Goal: Navigation & Orientation: Find specific page/section

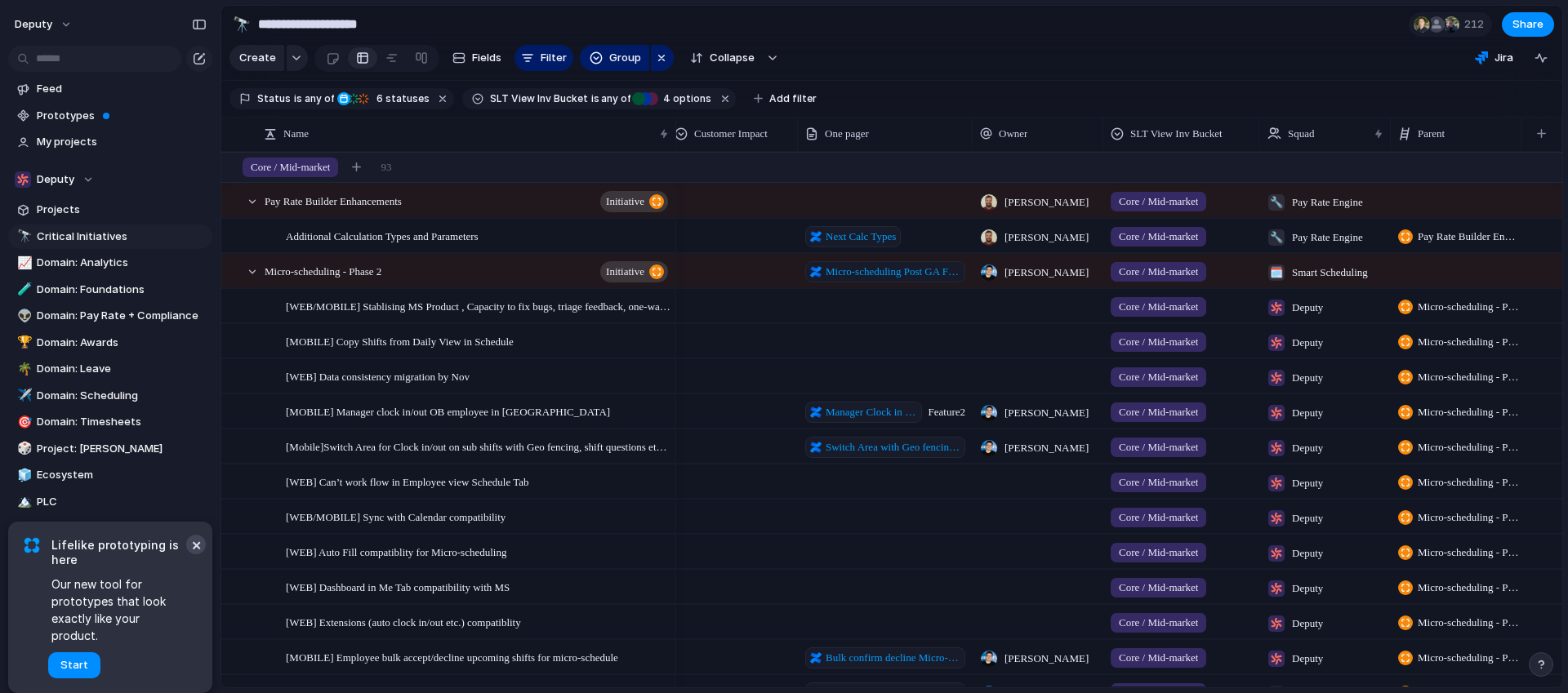
click at [198, 554] on button "×" at bounding box center [195, 544] width 20 height 20
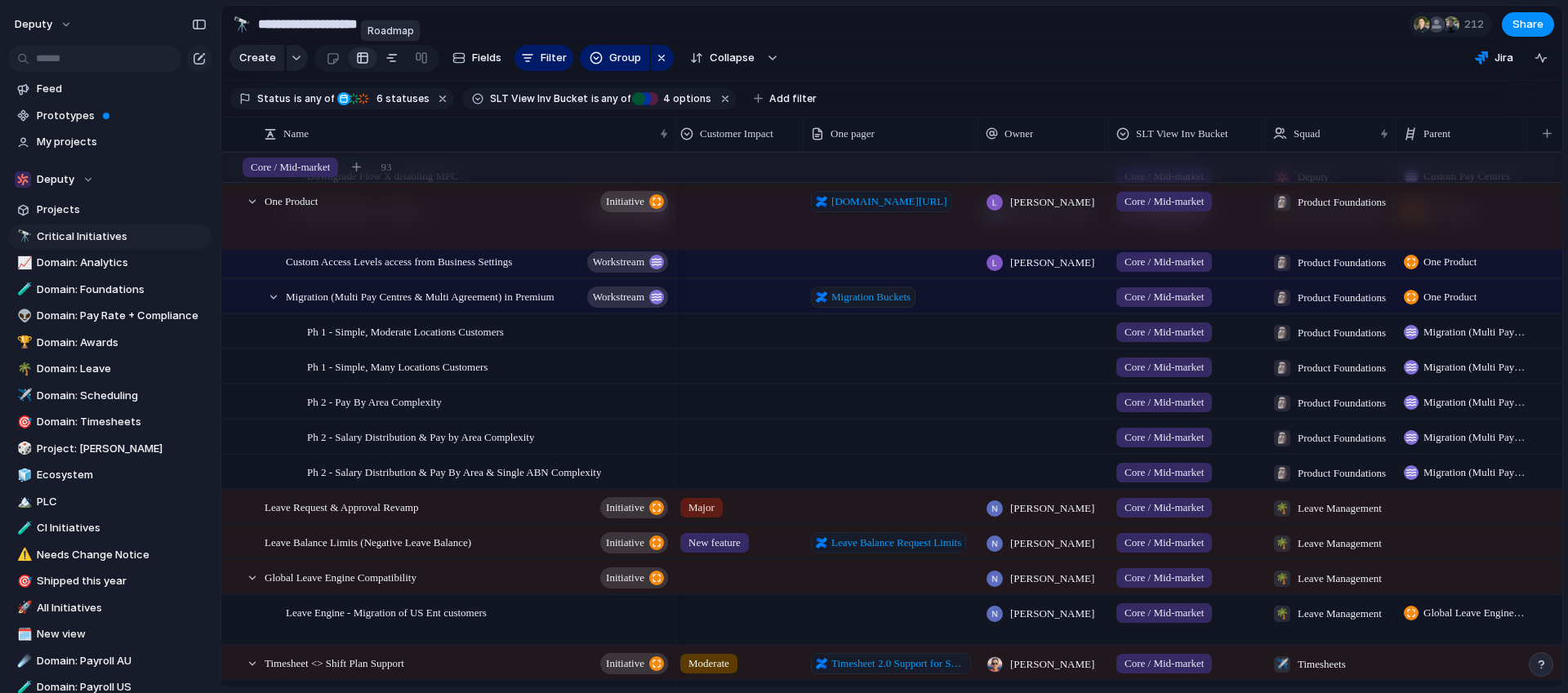
click at [389, 58] on div at bounding box center [392, 58] width 13 height 26
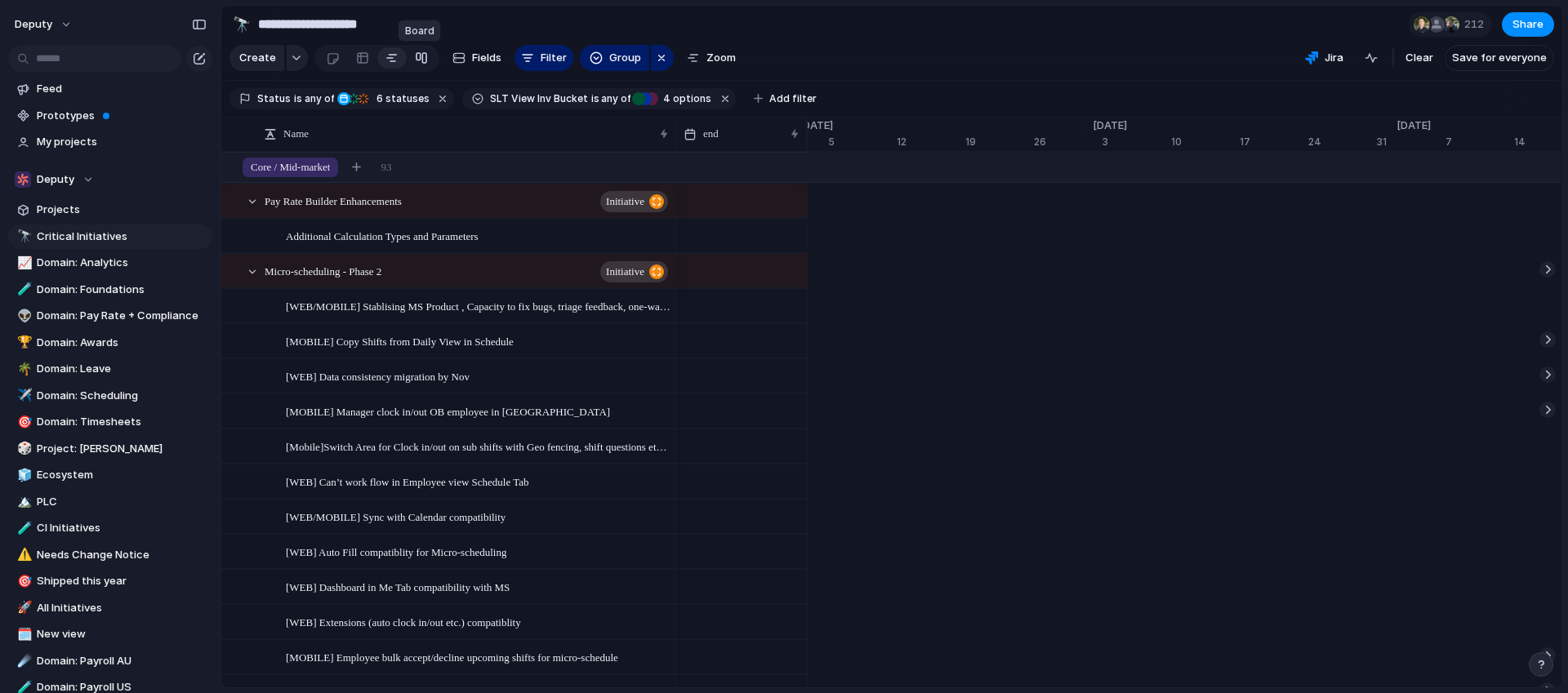
click at [407, 58] on link at bounding box center [421, 58] width 29 height 26
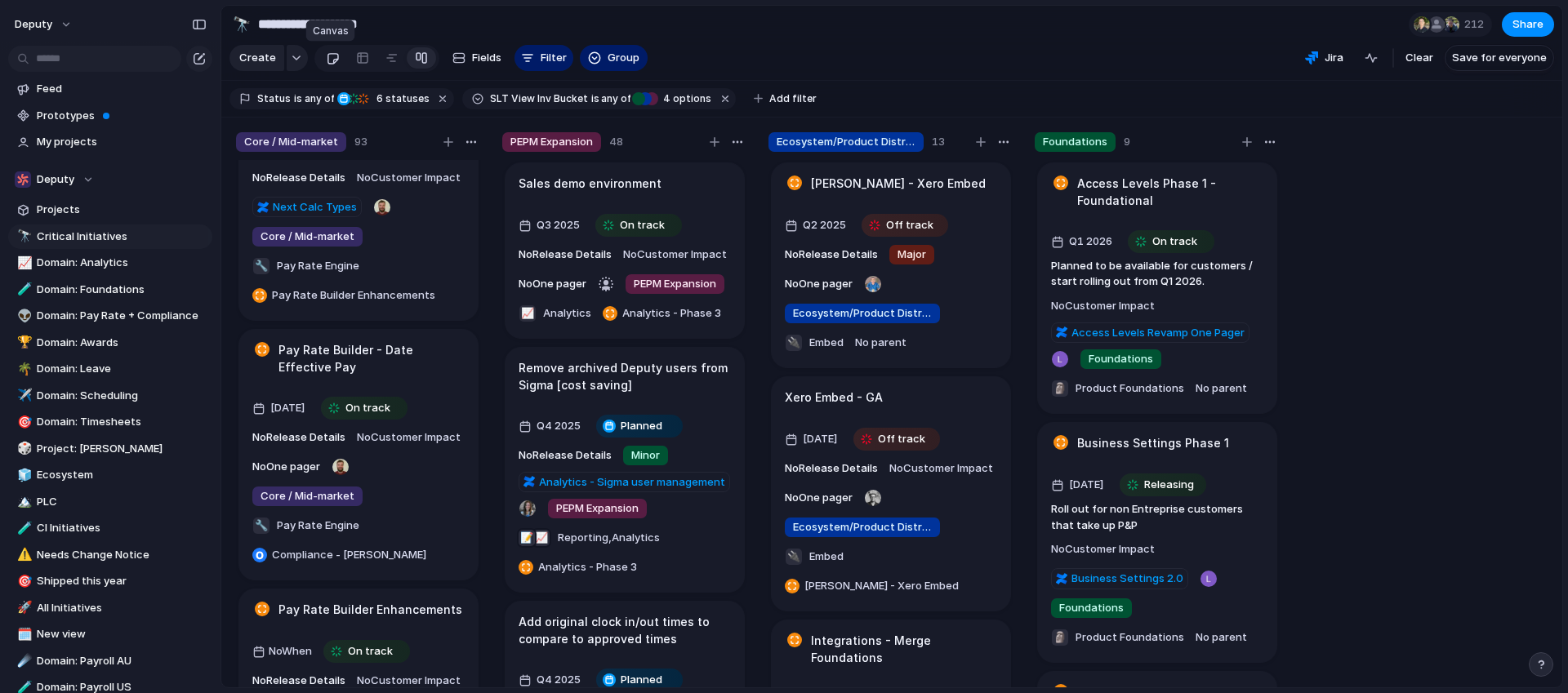
click at [338, 58] on link at bounding box center [333, 58] width 30 height 26
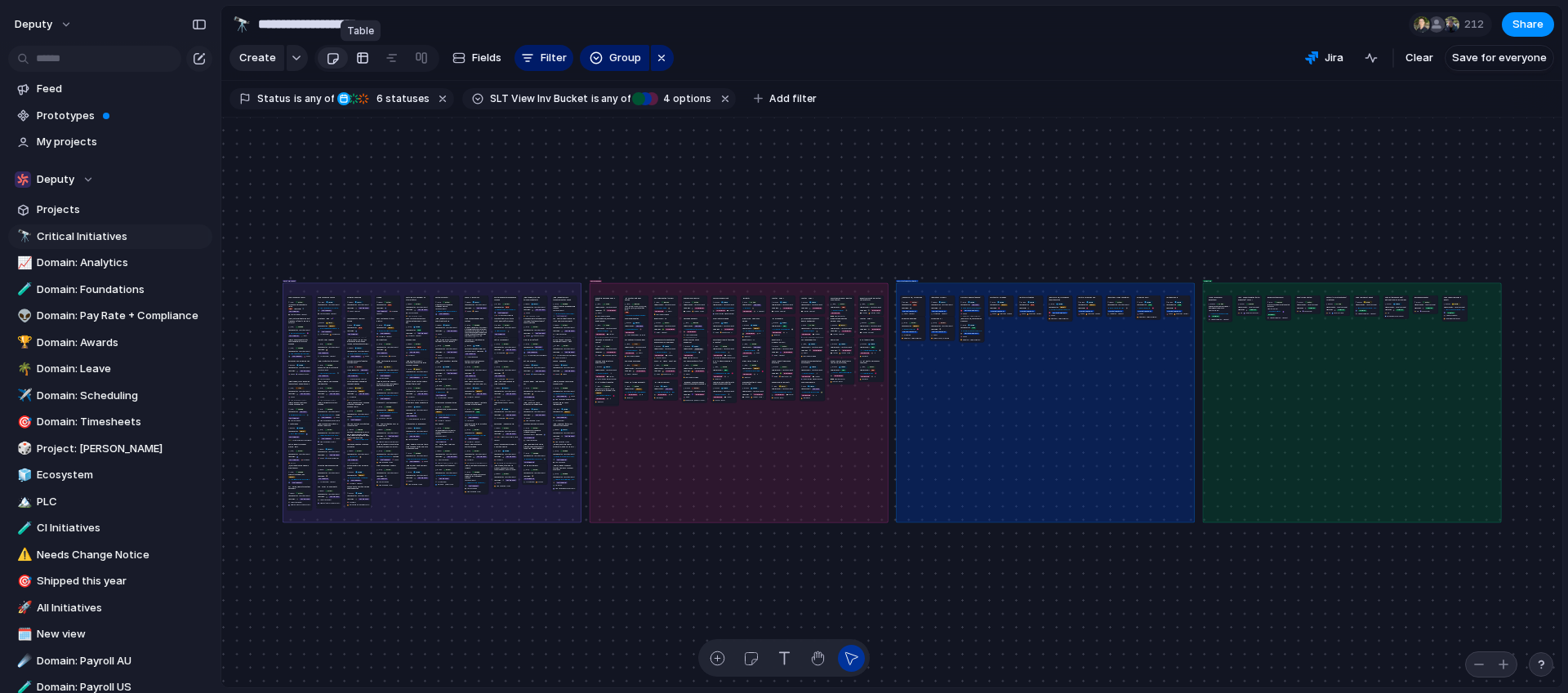
click at [356, 58] on div at bounding box center [363, 58] width 13 height 26
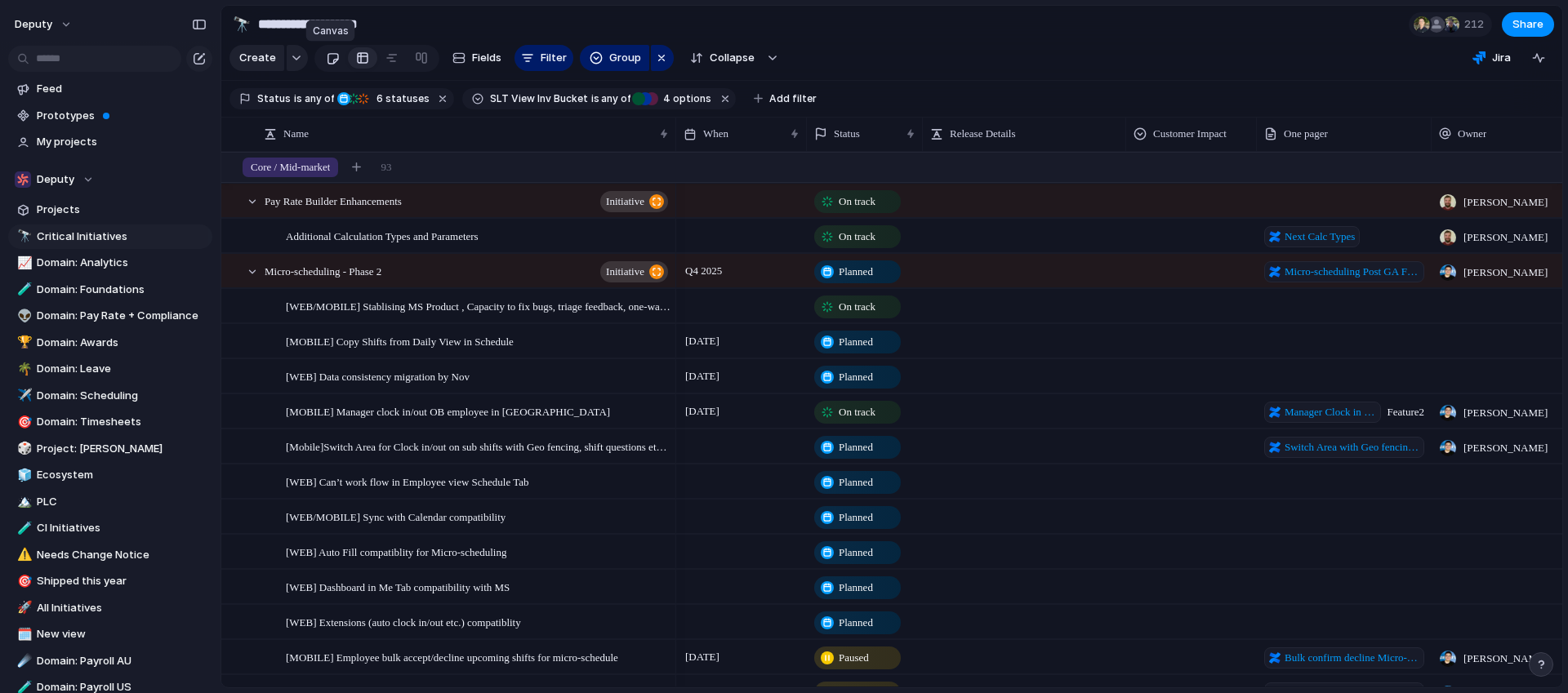
click at [338, 58] on link at bounding box center [333, 58] width 30 height 26
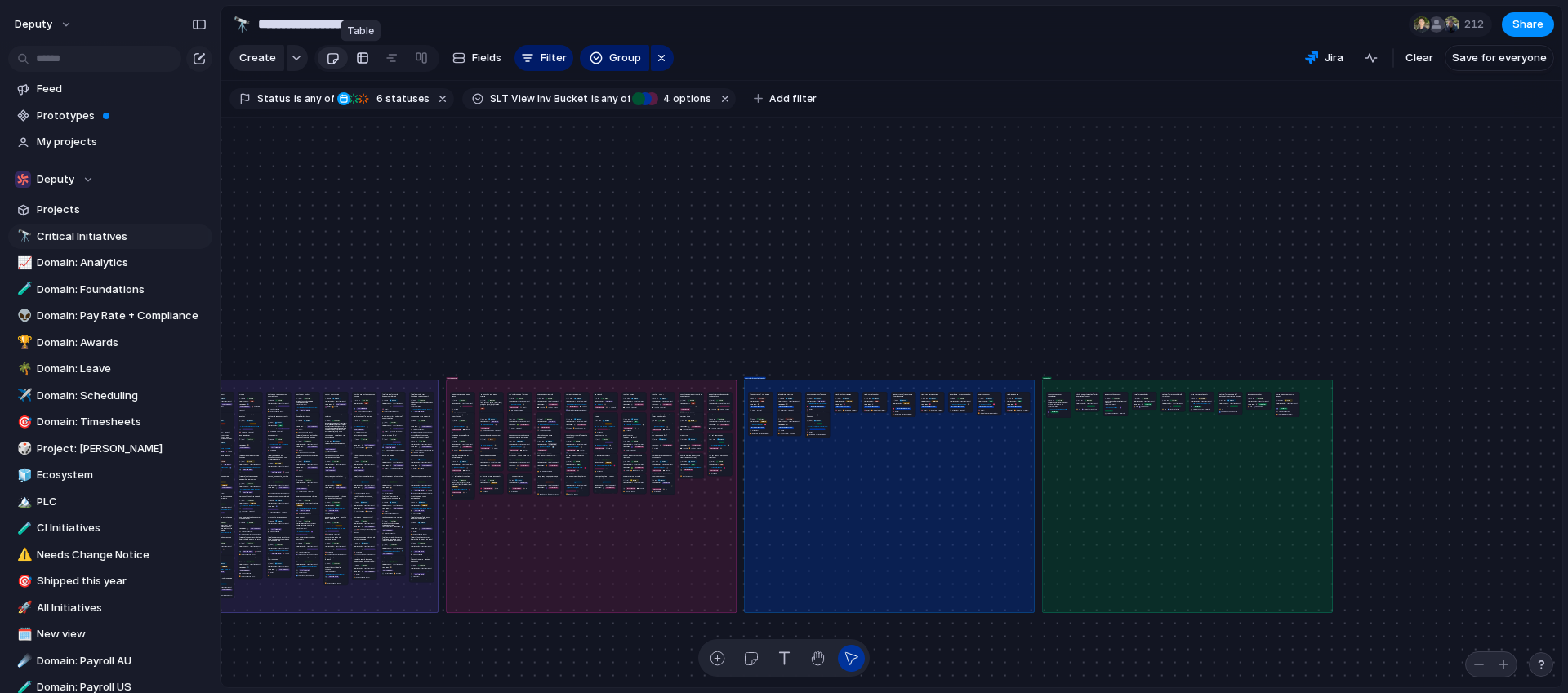
click at [370, 61] on link at bounding box center [362, 58] width 29 height 26
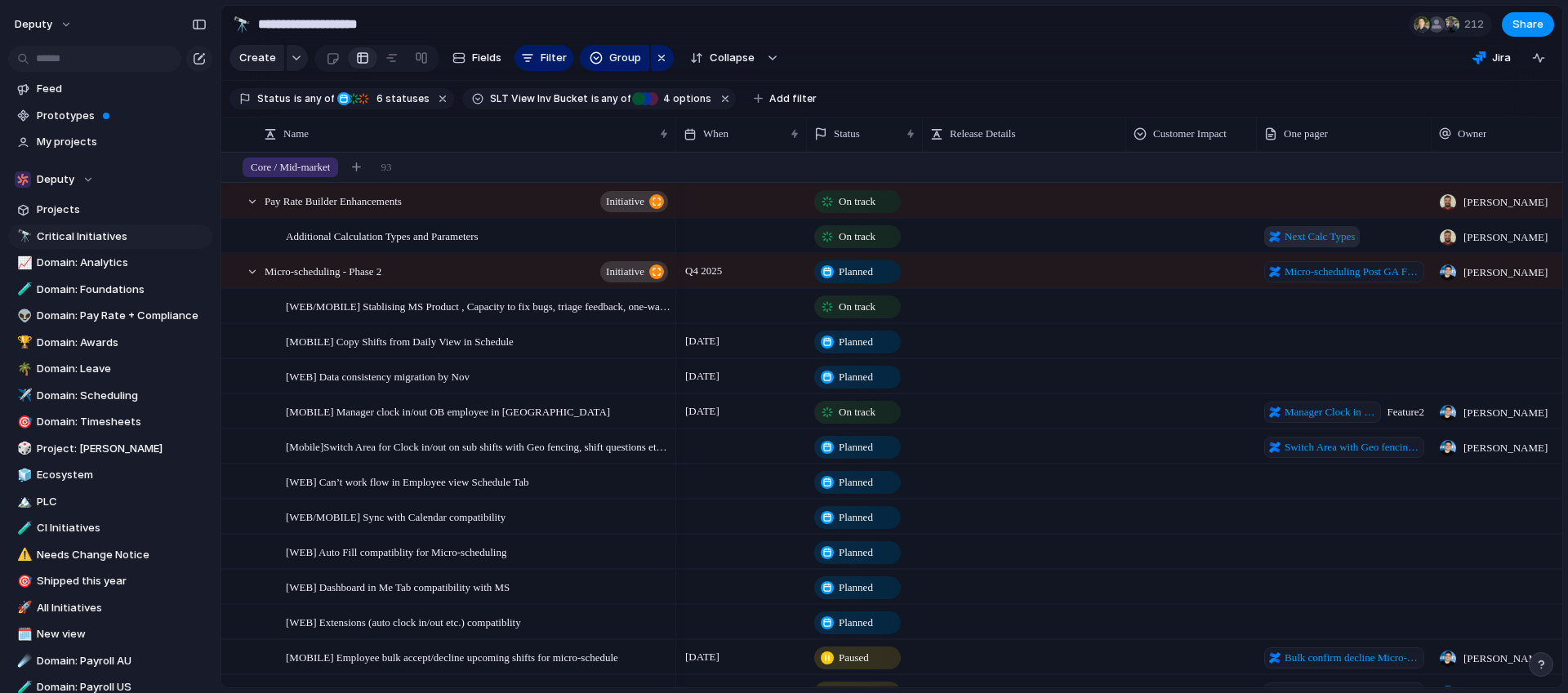
click at [1310, 233] on span "Next Calc Types" at bounding box center [1319, 237] width 70 height 16
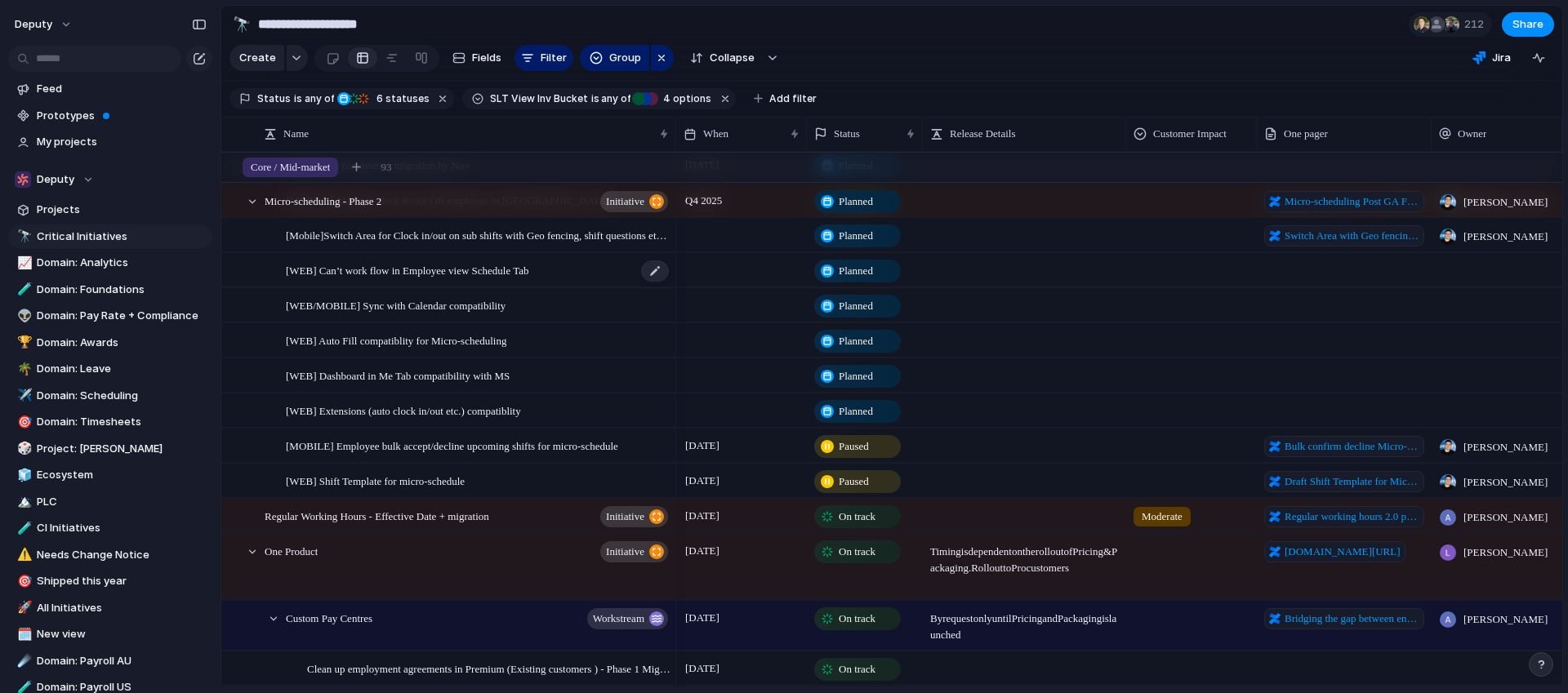
scroll to position [344, 0]
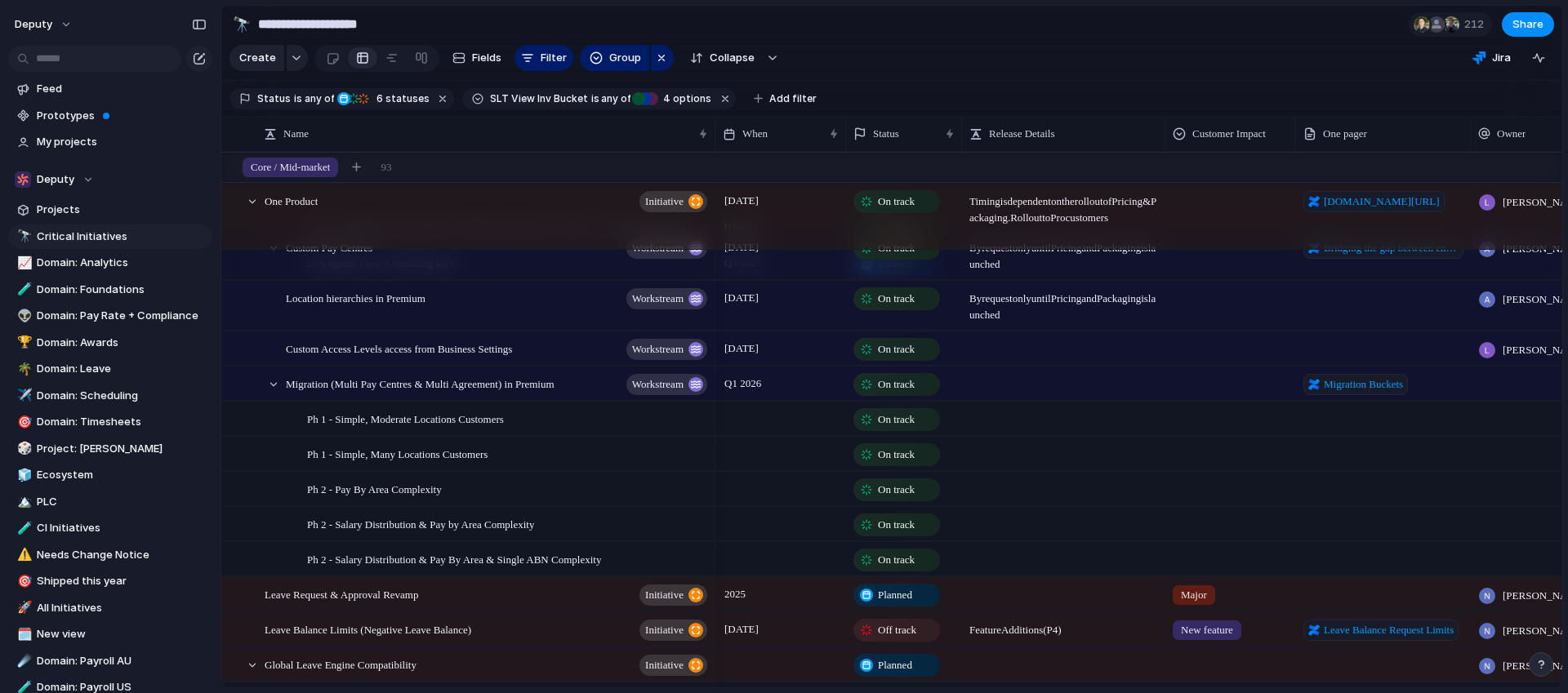
drag, startPoint x: 676, startPoint y: 135, endPoint x: 716, endPoint y: 132, distance: 40.1
click at [716, 132] on div "Name When Status Release Details Customer Impact One pager Owner SLT View Inv B…" at bounding box center [892, 134] width 1341 height 35
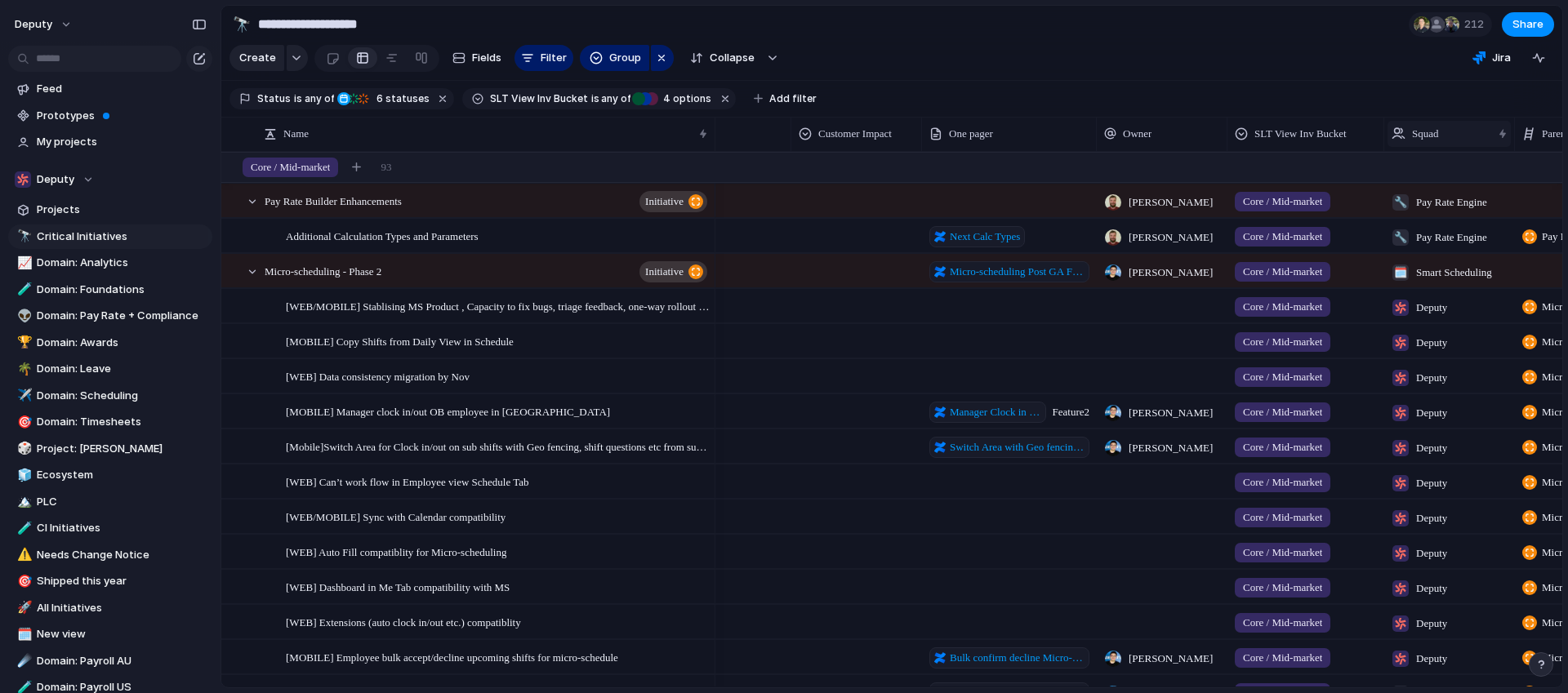
click at [1439, 129] on span "Squad" at bounding box center [1426, 133] width 27 height 16
click at [1309, 70] on div "Modify Hide Sort ascending Sort descending" at bounding box center [784, 346] width 1568 height 693
click at [772, 98] on span "Add filter" at bounding box center [793, 99] width 47 height 15
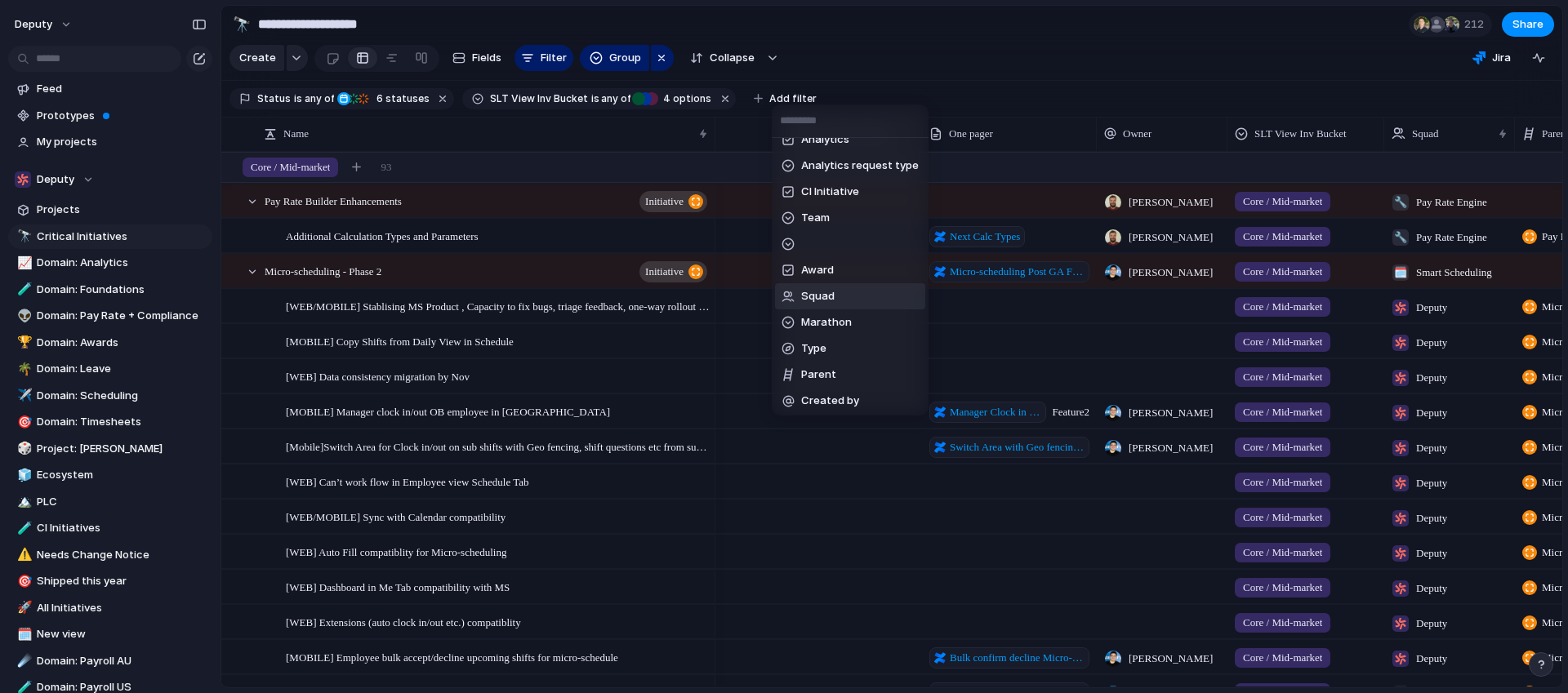
click at [850, 290] on li "Squad" at bounding box center [850, 297] width 150 height 26
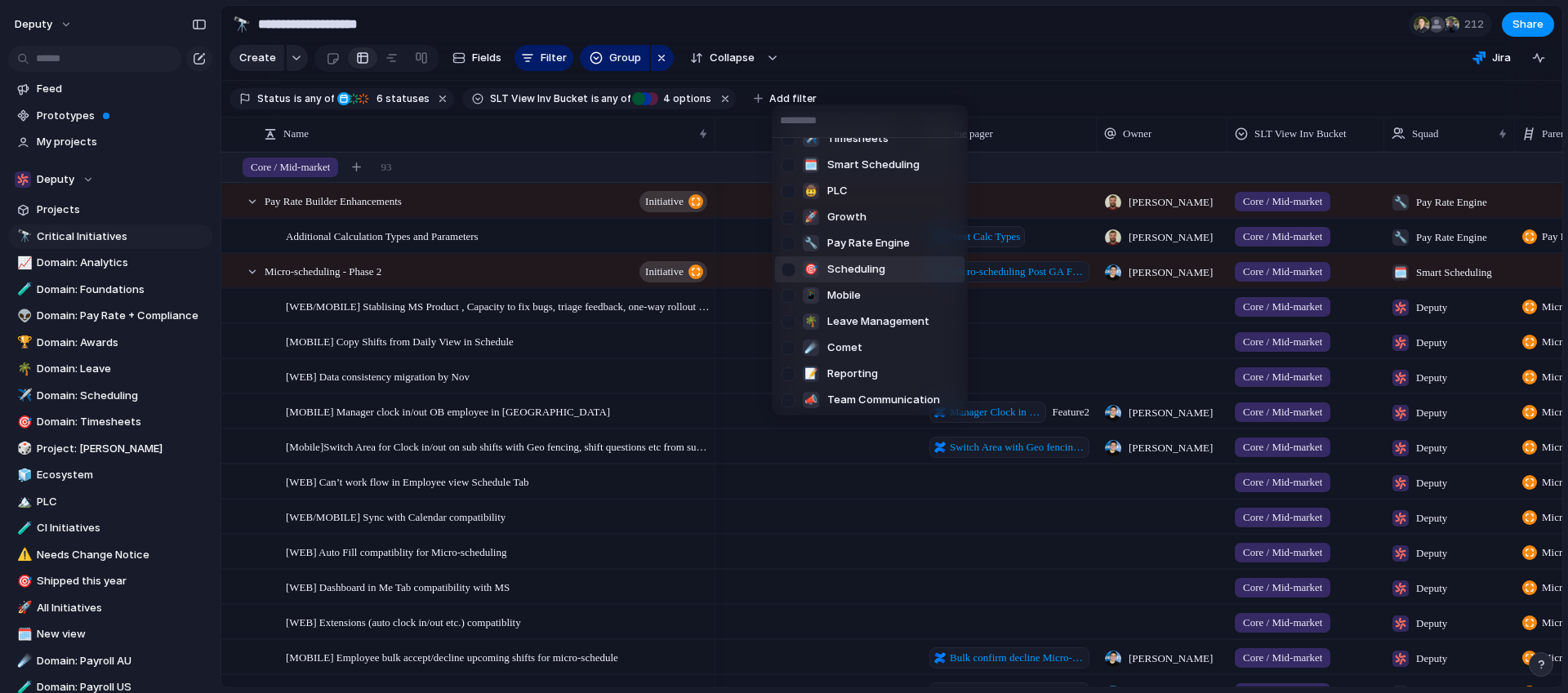
click at [788, 274] on div at bounding box center [788, 270] width 28 height 28
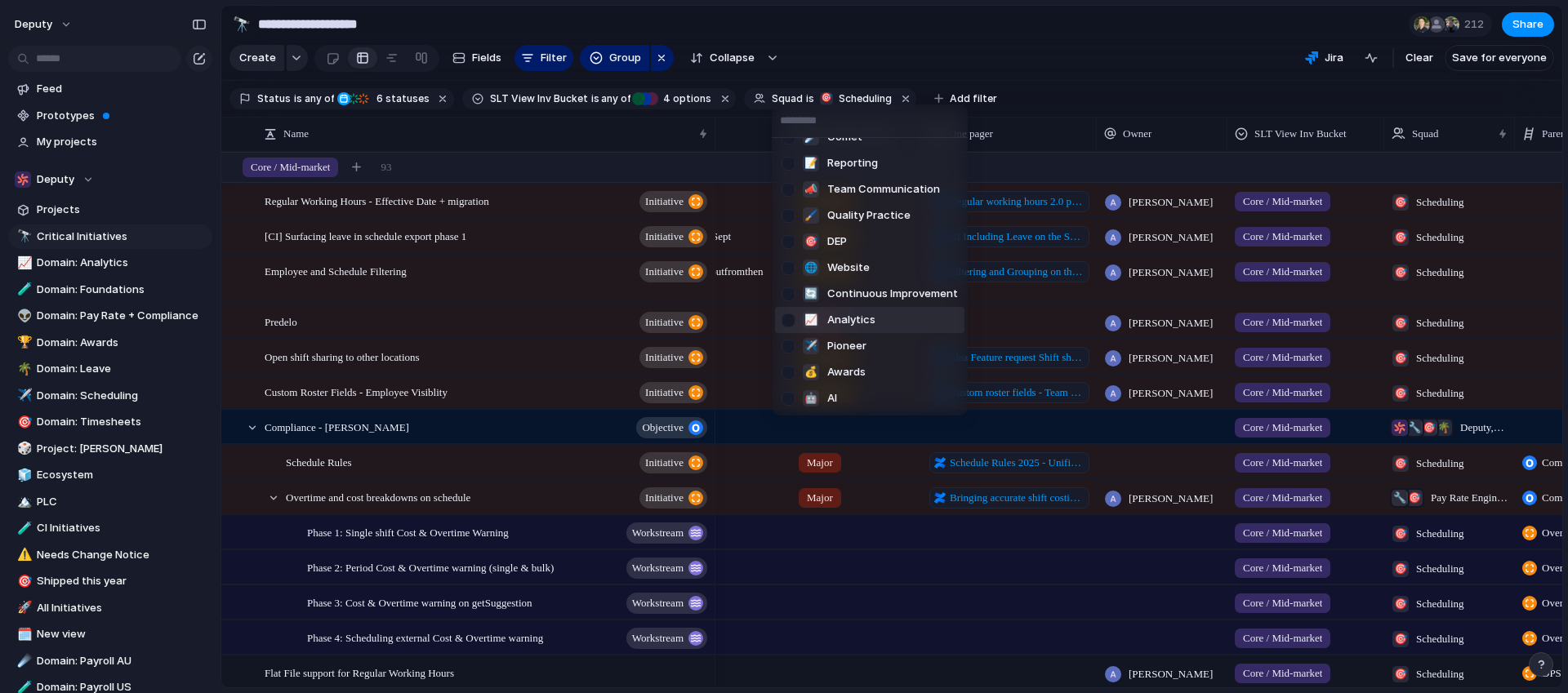
click at [797, 323] on div at bounding box center [788, 321] width 28 height 28
click at [1067, 25] on div "Deputy 👨‍💻 Frontend Platform 🧢 Shift Worker Experience 🗿 Product Foundations 📚 …" at bounding box center [784, 346] width 1568 height 693
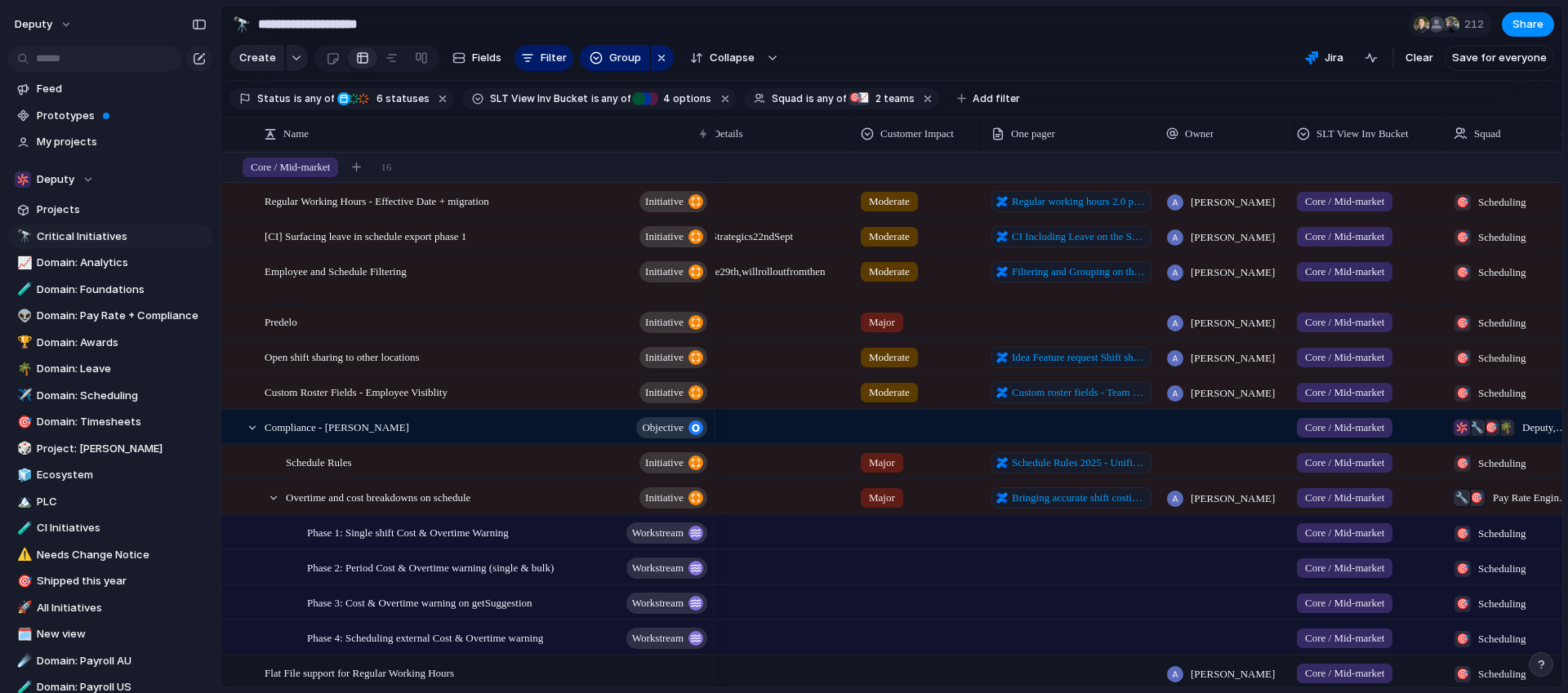
drag, startPoint x: 905, startPoint y: 98, endPoint x: 890, endPoint y: 111, distance: 19.8
click at [918, 98] on button "button" at bounding box center [929, 99] width 22 height 22
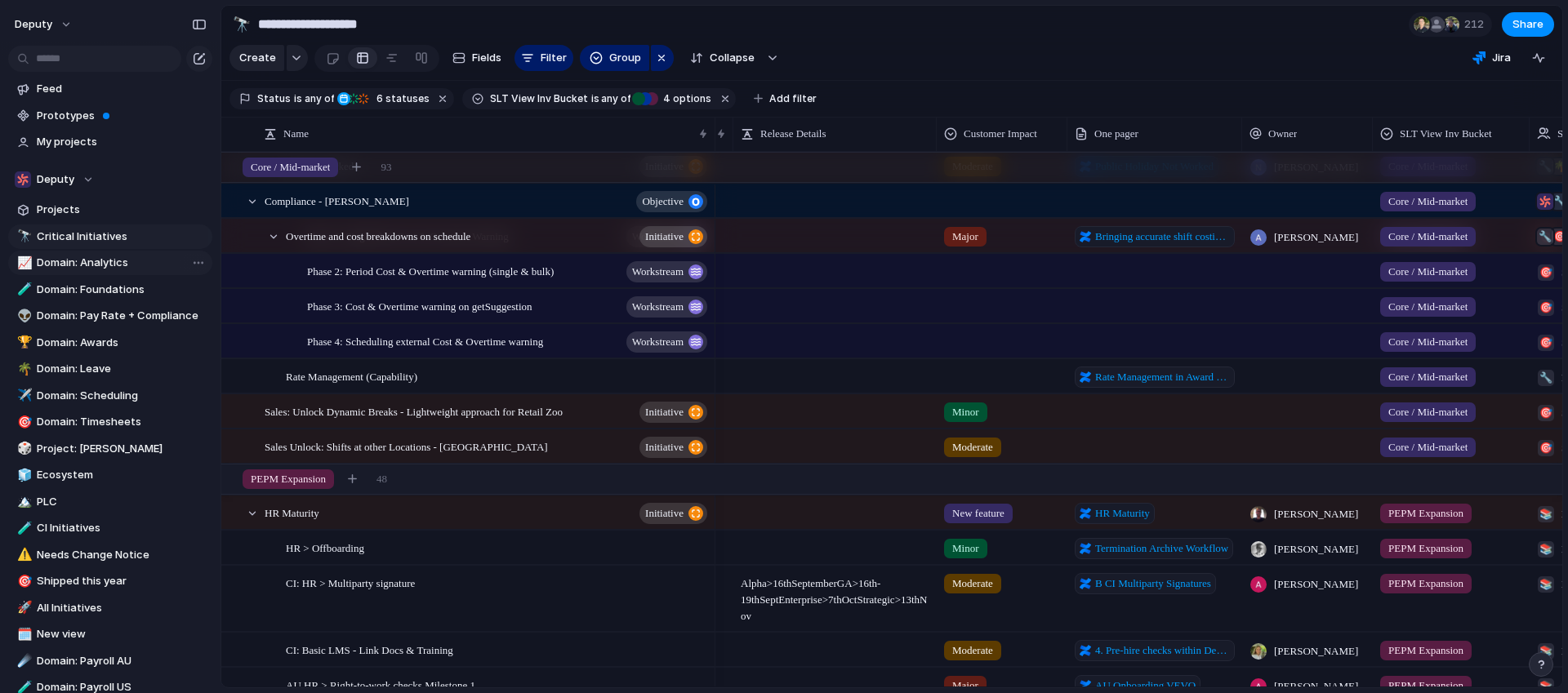
click at [102, 263] on span "Domain: Analytics" at bounding box center [122, 262] width 170 height 16
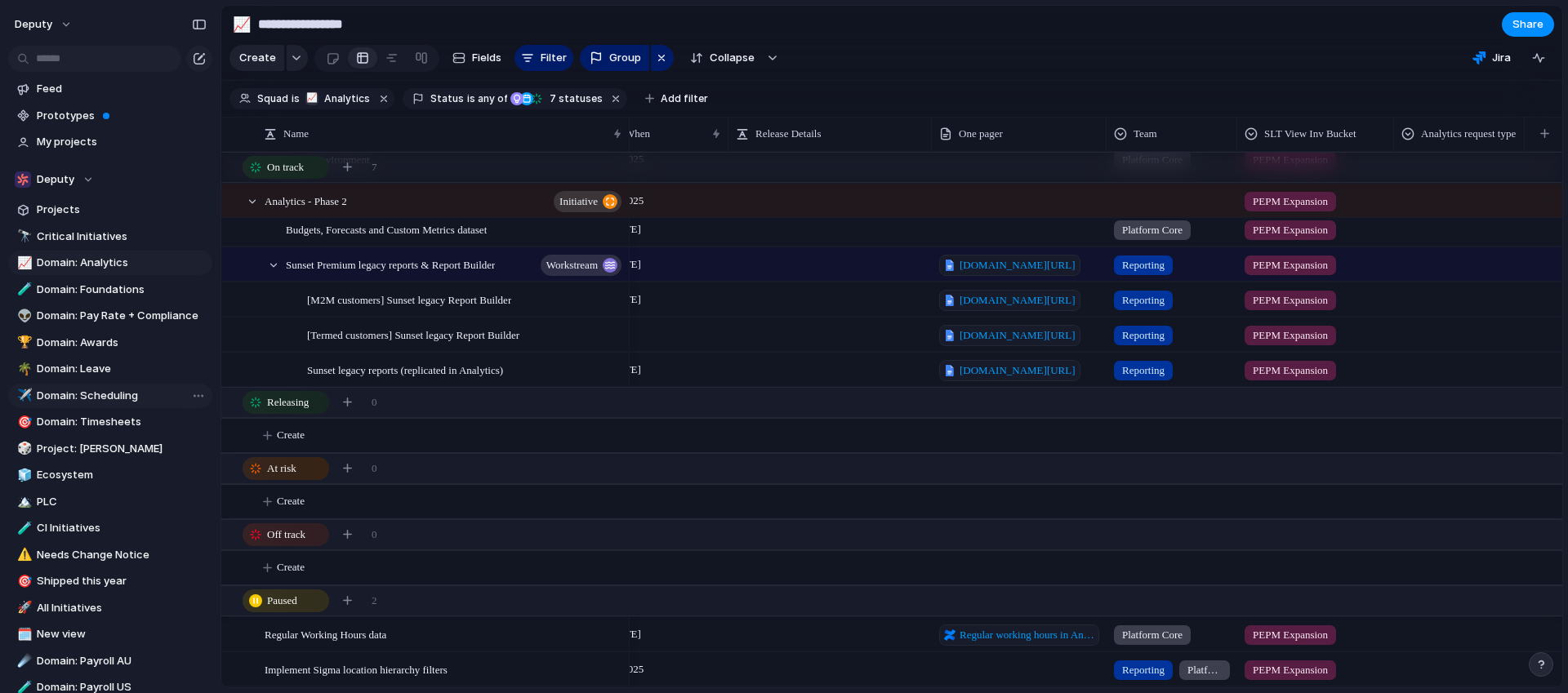
click at [130, 398] on span "Domain: Scheduling" at bounding box center [122, 395] width 170 height 16
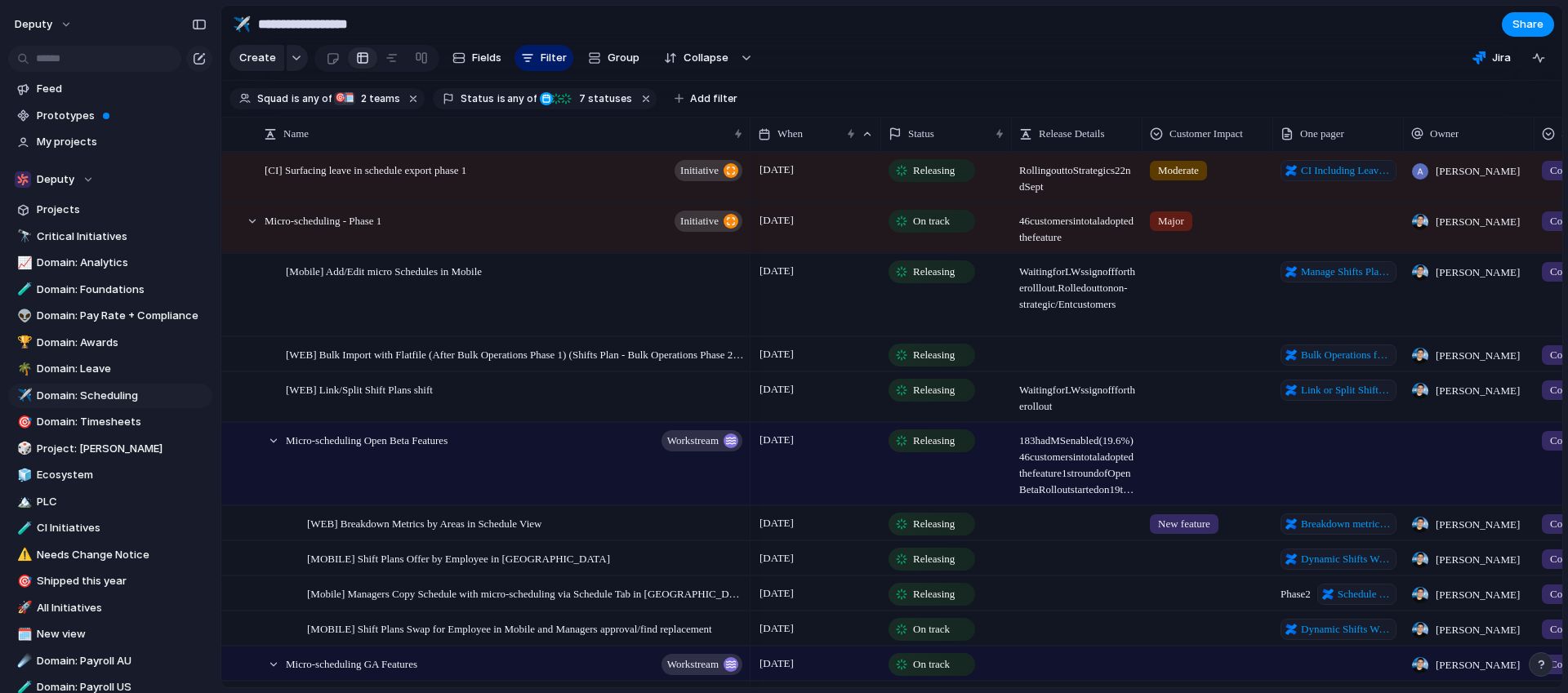
click at [1065, 246] on div "46 customers in total adopted the feature" at bounding box center [1077, 229] width 129 height 50
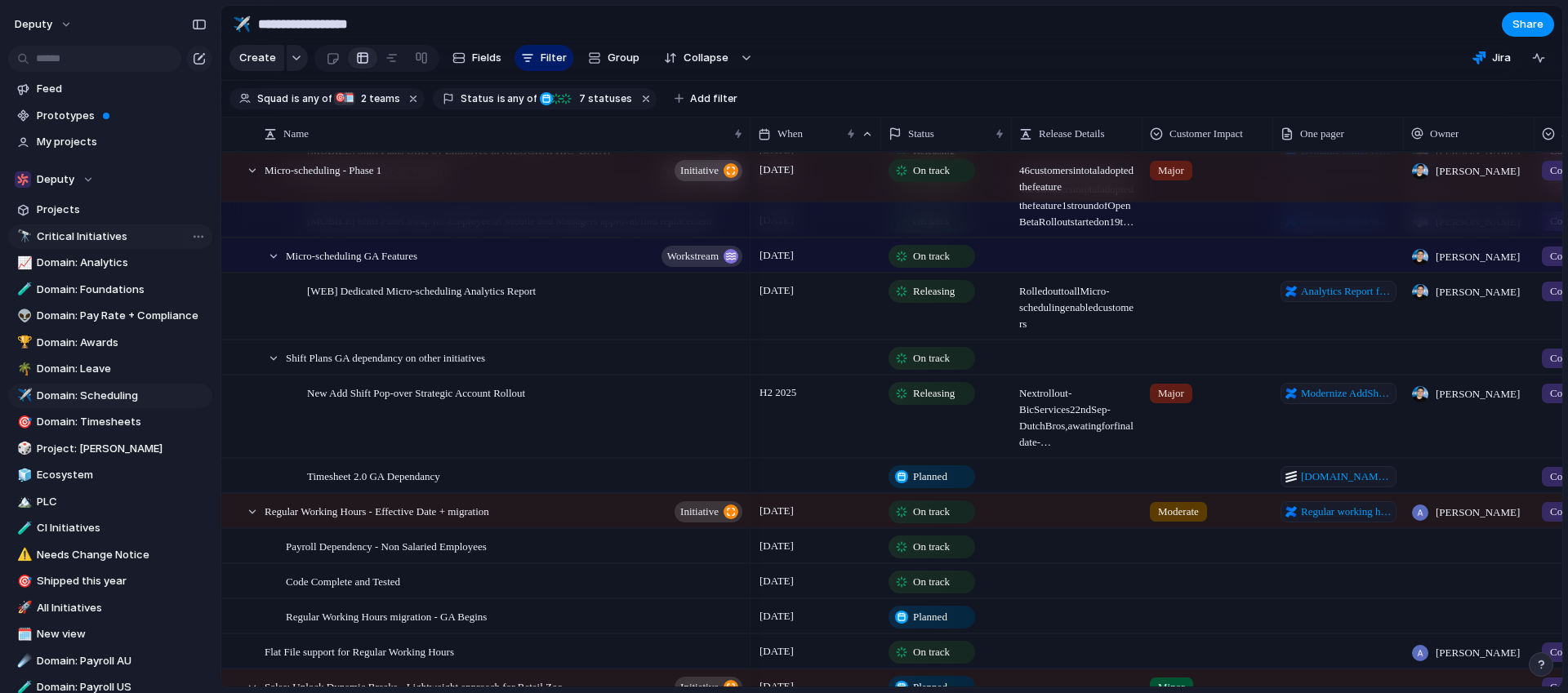
click at [91, 229] on span "Critical Initiatives" at bounding box center [122, 237] width 170 height 16
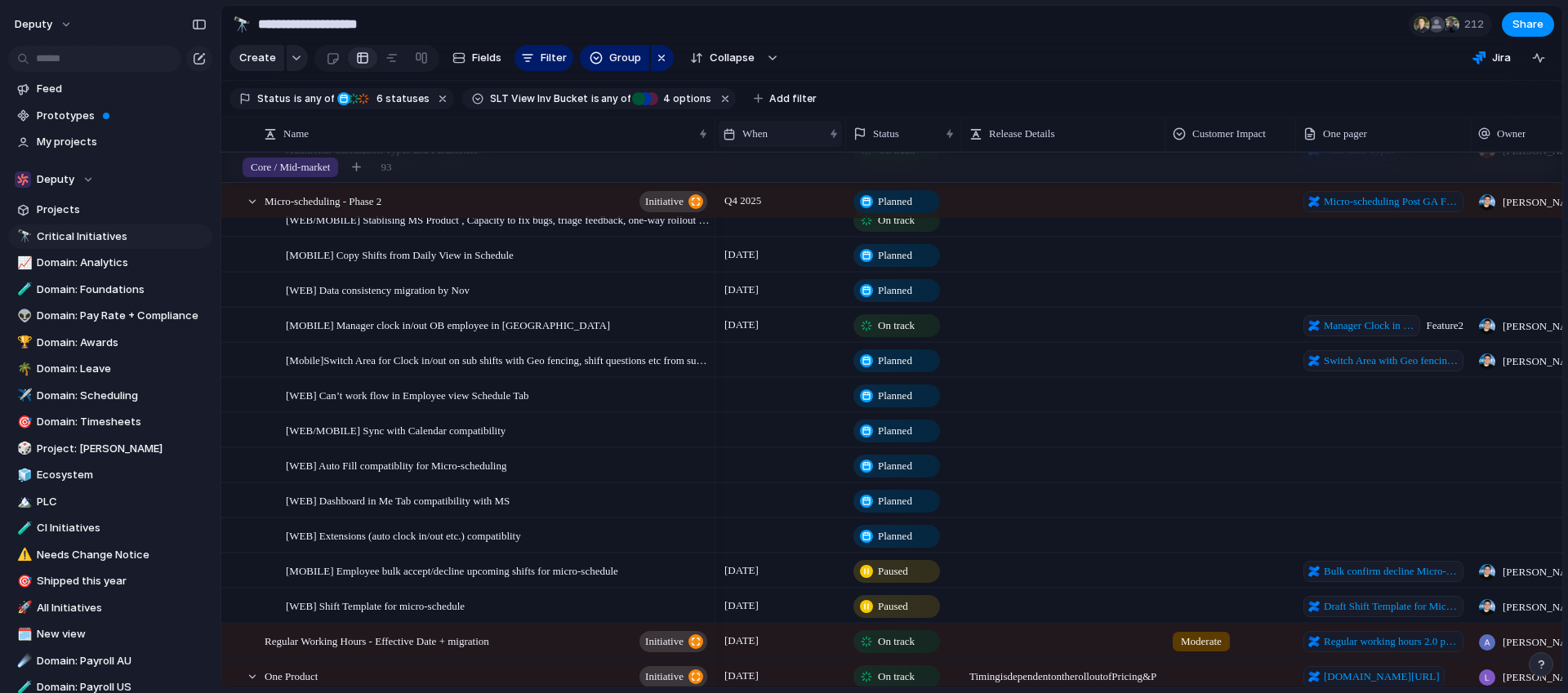
click at [814, 135] on div "When" at bounding box center [773, 133] width 101 height 16
click at [801, 238] on li "Sort descending" at bounding box center [783, 249] width 120 height 26
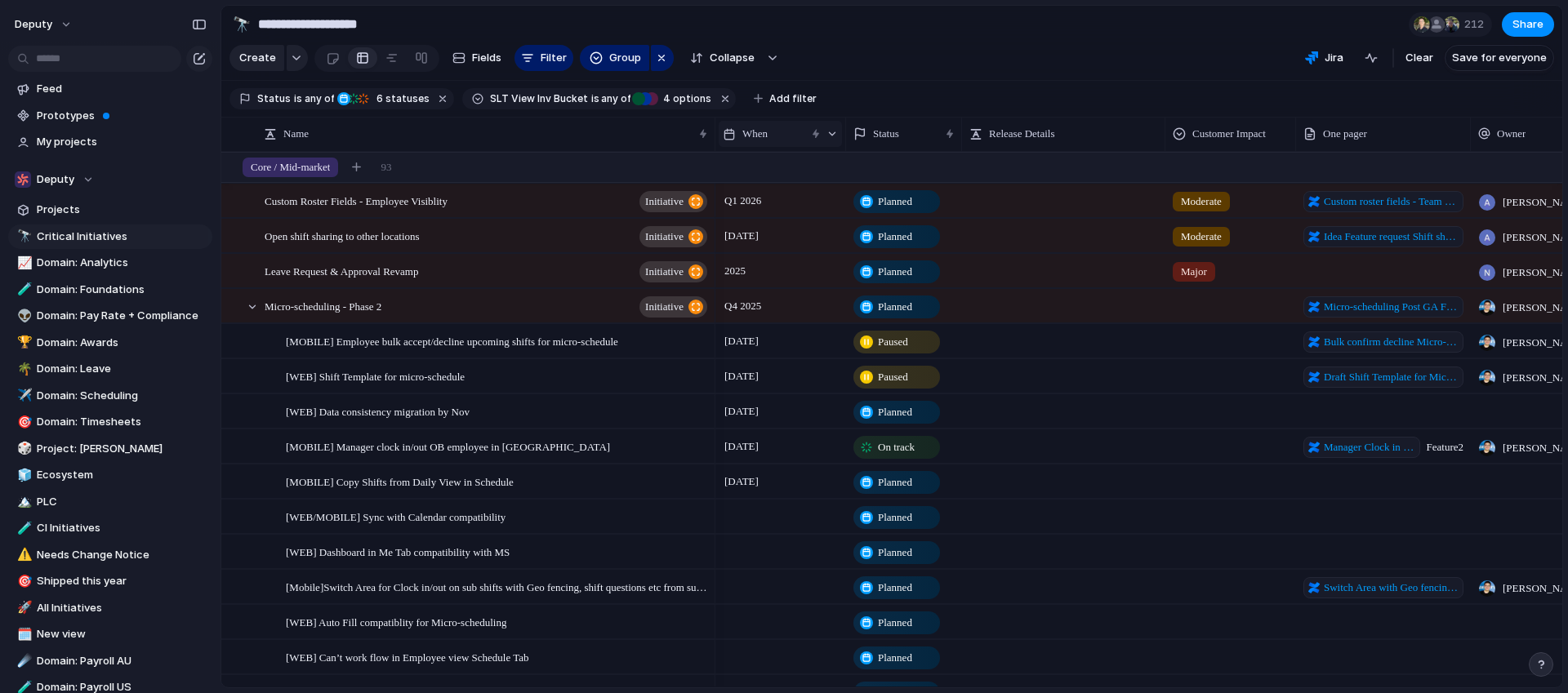
click at [788, 134] on div "When" at bounding box center [764, 133] width 82 height 16
click at [805, 224] on span "Sort ascending" at bounding box center [790, 223] width 79 height 16
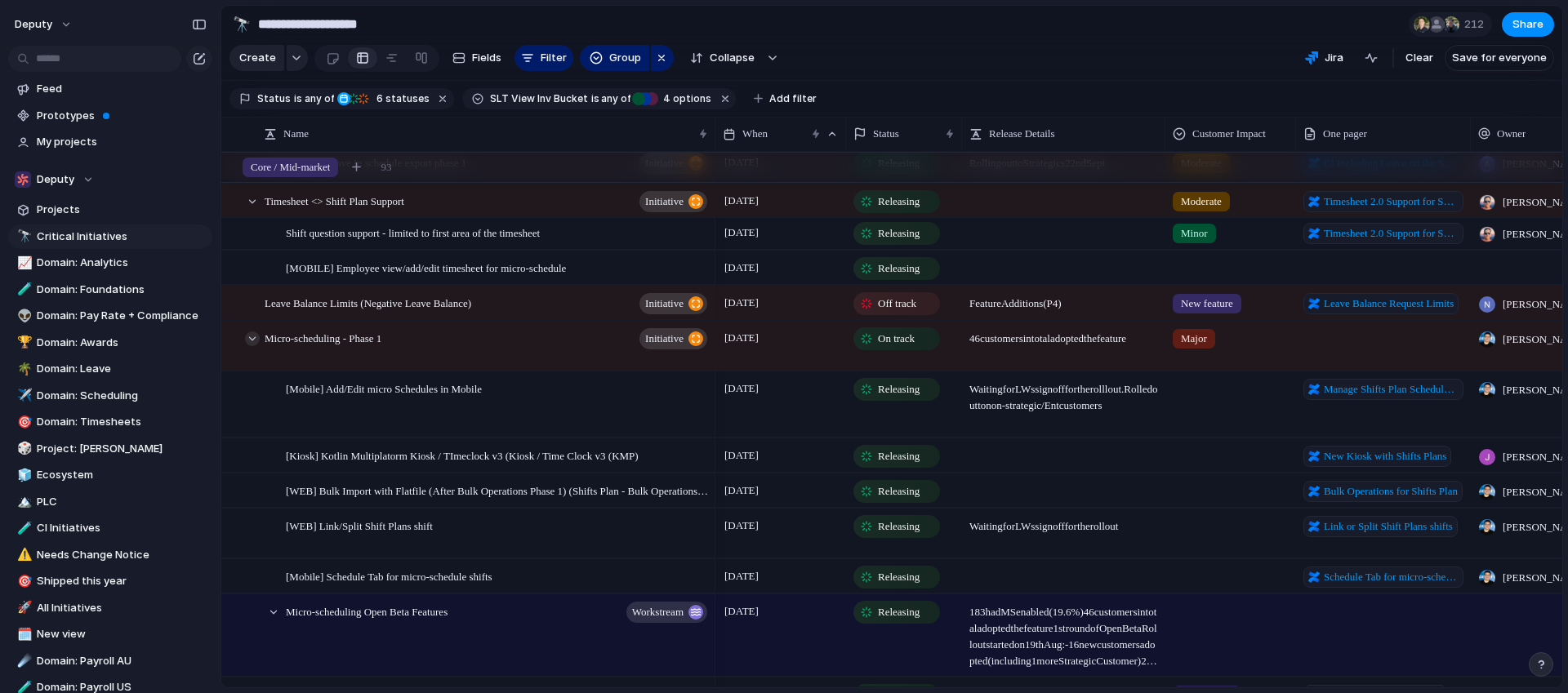
click at [256, 343] on div at bounding box center [253, 339] width 15 height 15
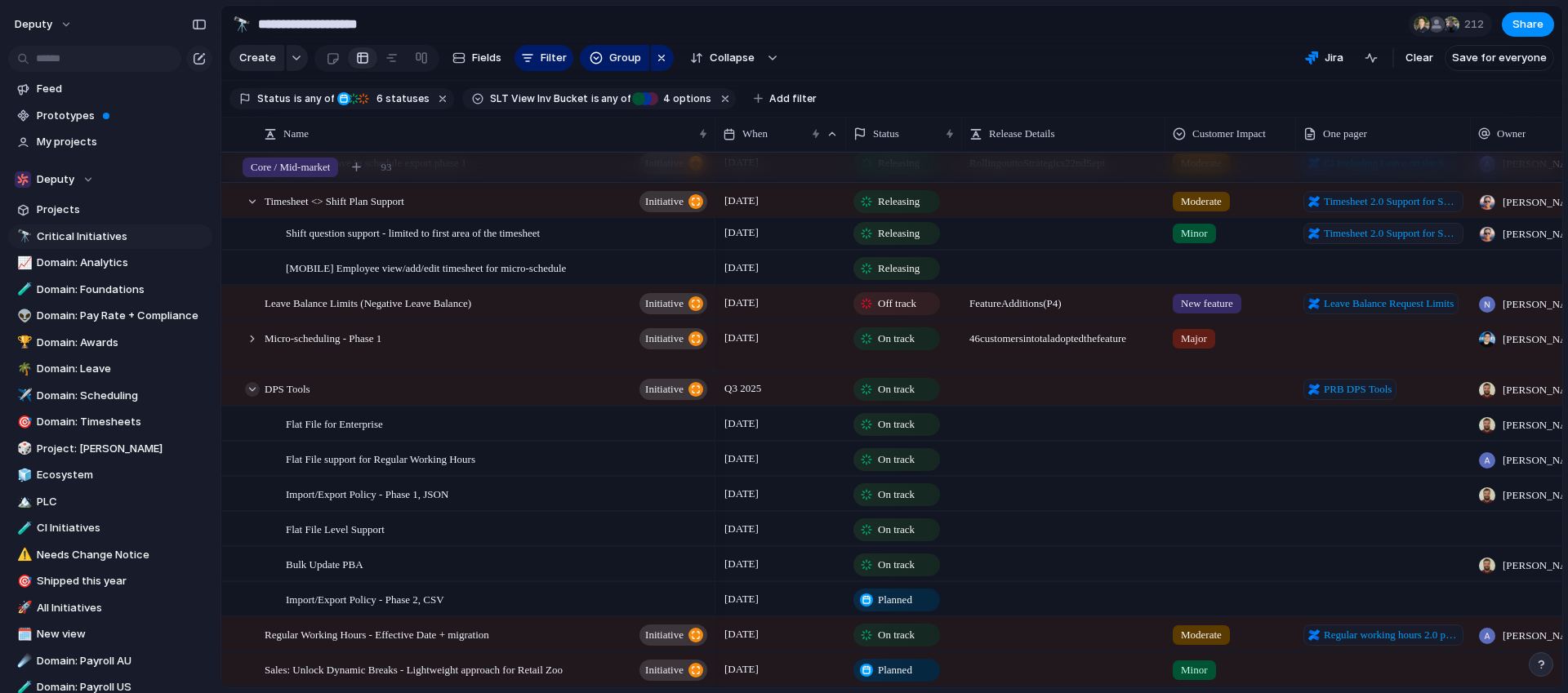
click at [255, 382] on div at bounding box center [253, 389] width 15 height 15
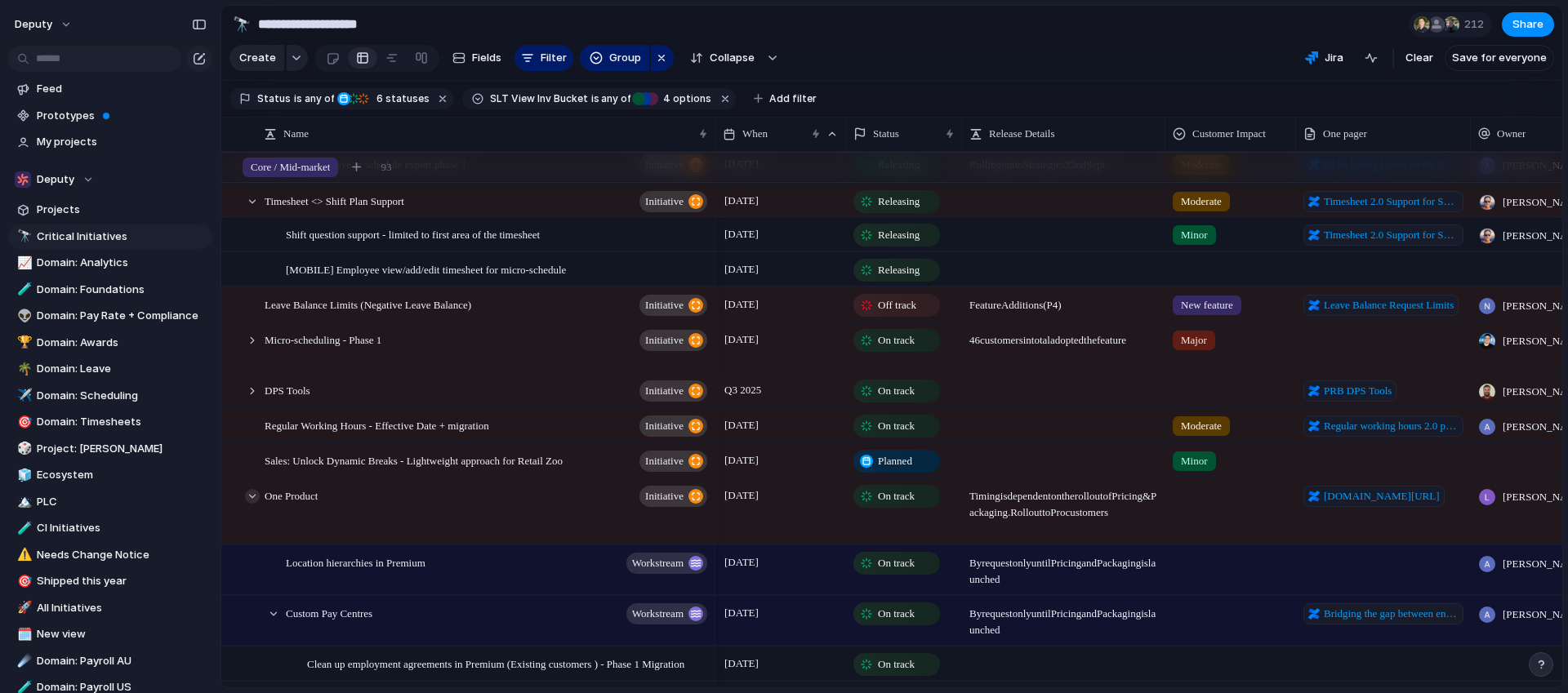
click at [251, 498] on div at bounding box center [253, 497] width 15 height 15
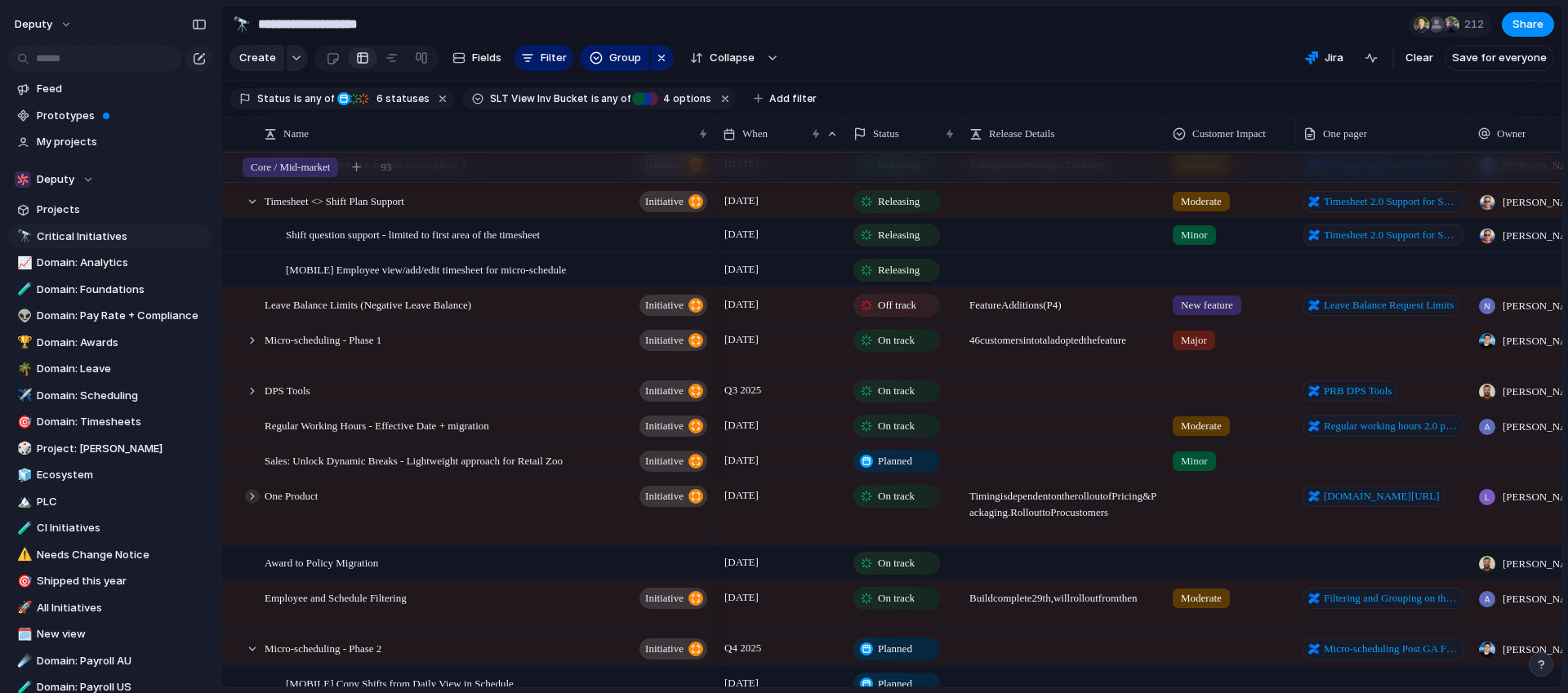
click at [251, 498] on div at bounding box center [253, 497] width 15 height 15
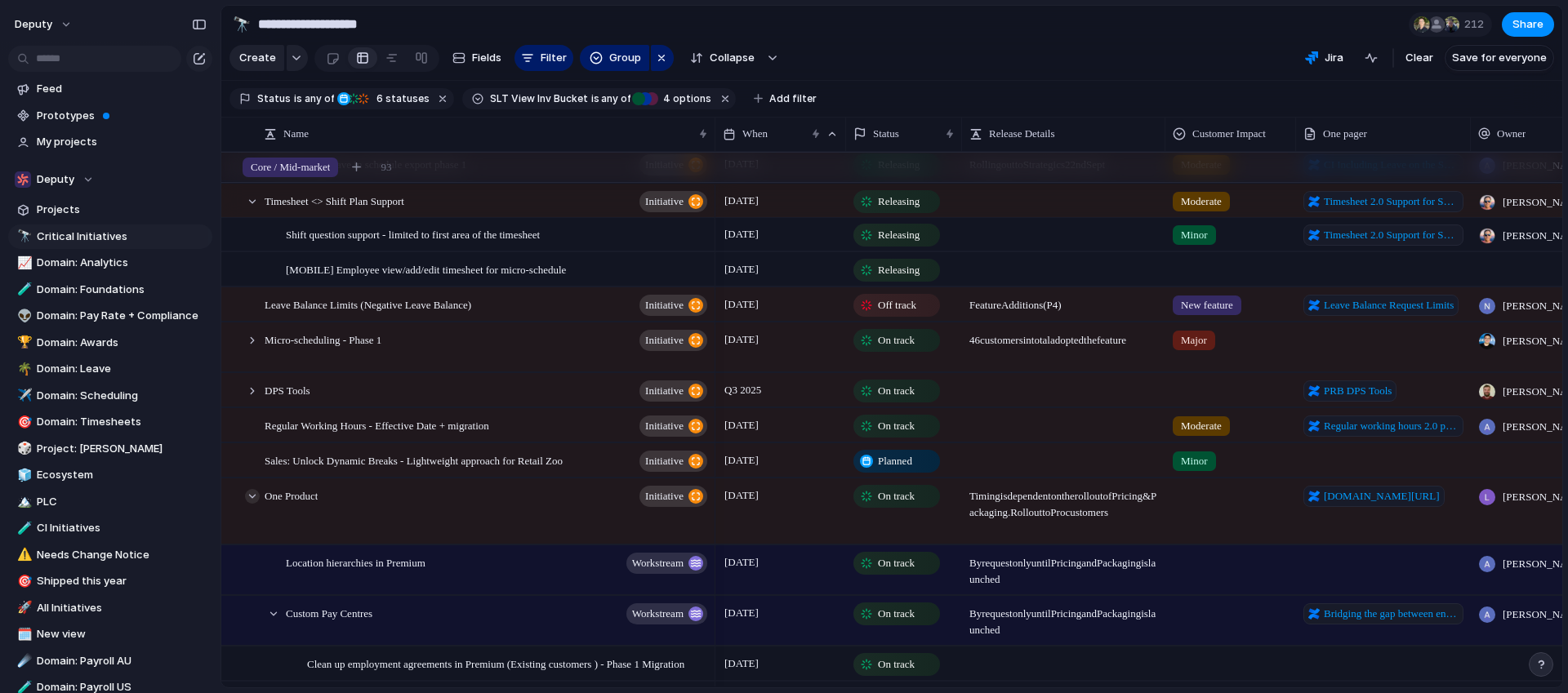
click at [251, 498] on div at bounding box center [253, 497] width 15 height 15
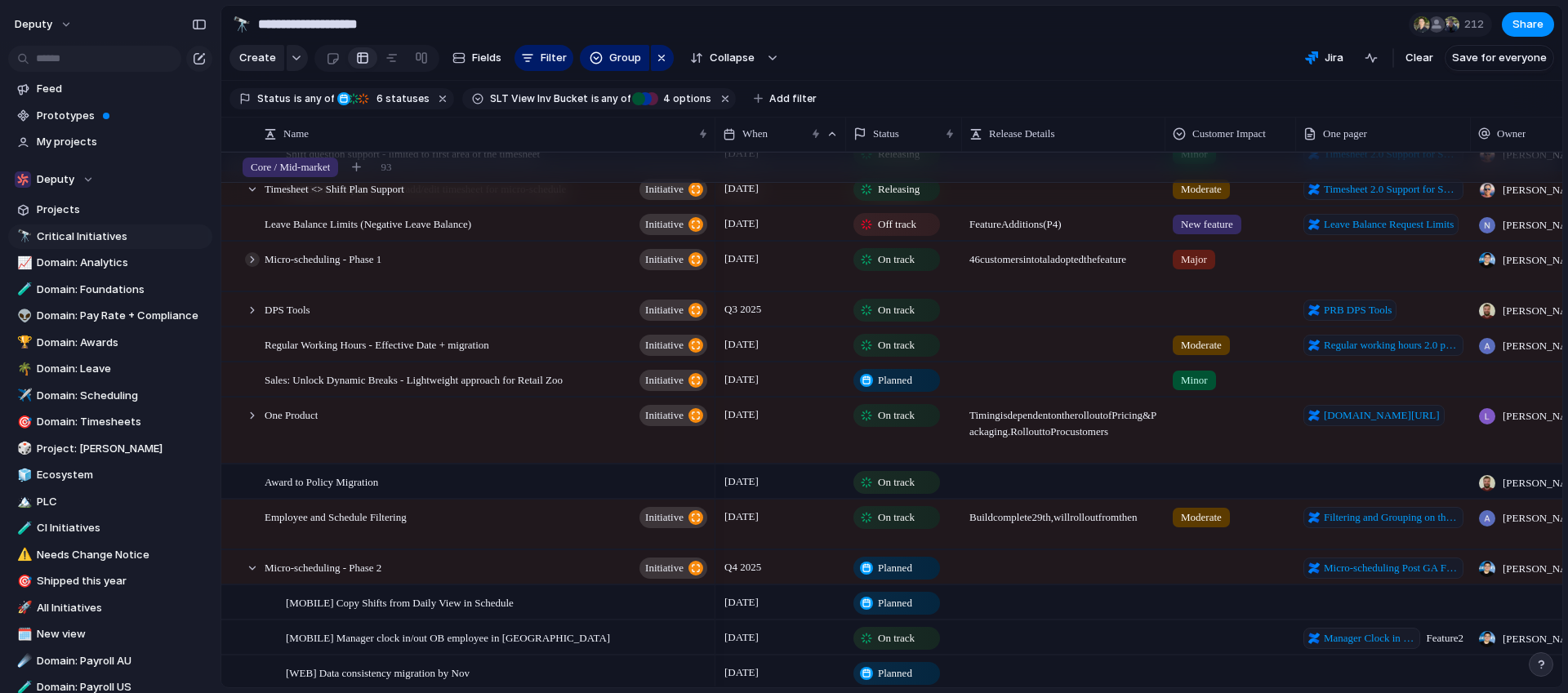
click at [256, 262] on div at bounding box center [253, 260] width 15 height 15
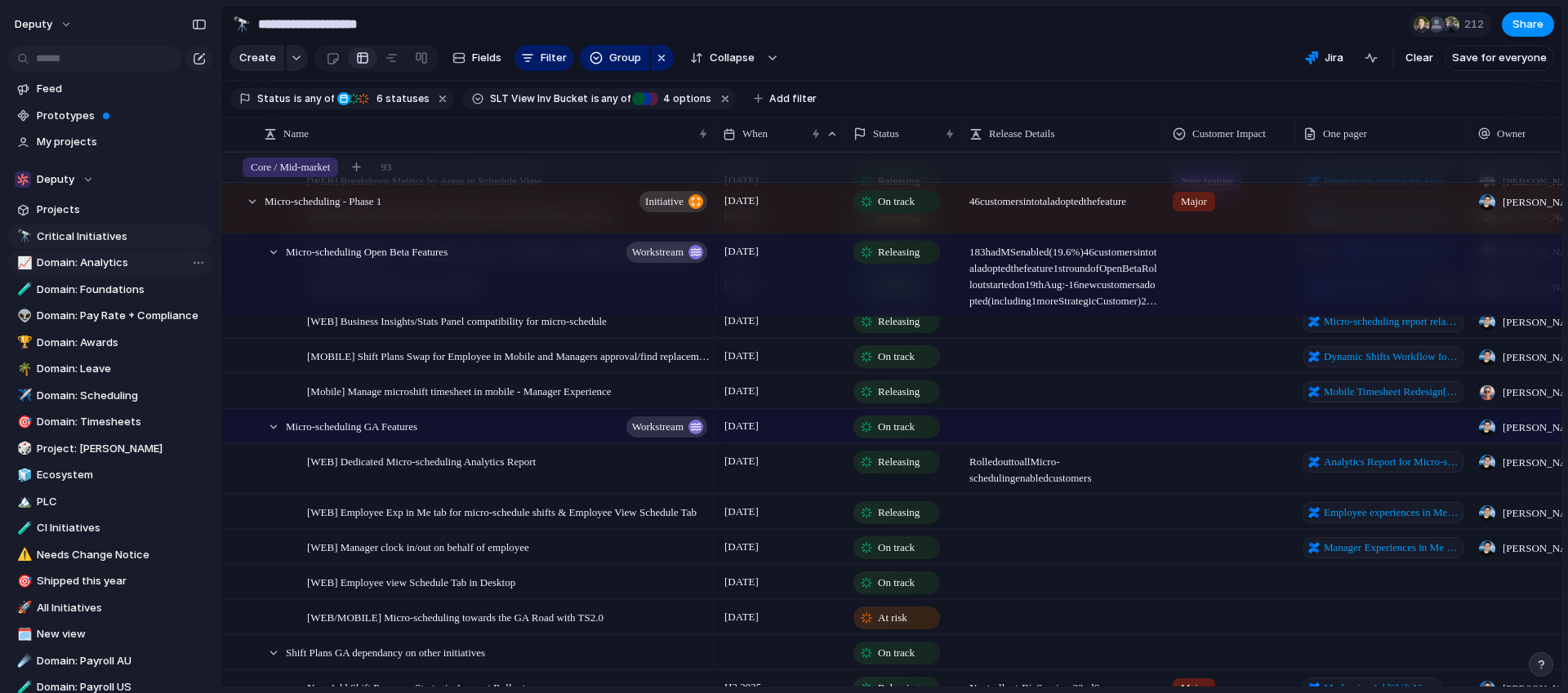
click at [105, 272] on link "📈 Domain: Analytics" at bounding box center [110, 263] width 205 height 25
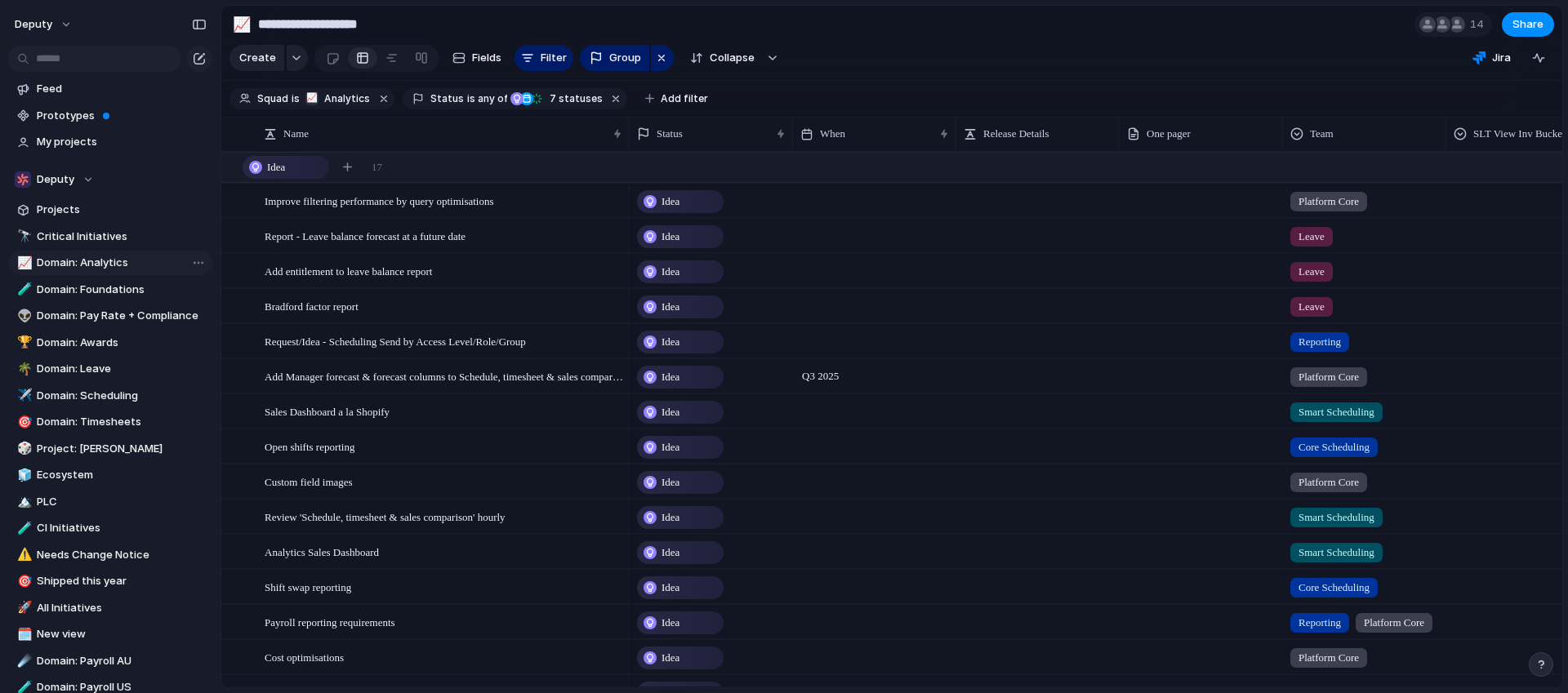
type input "**********"
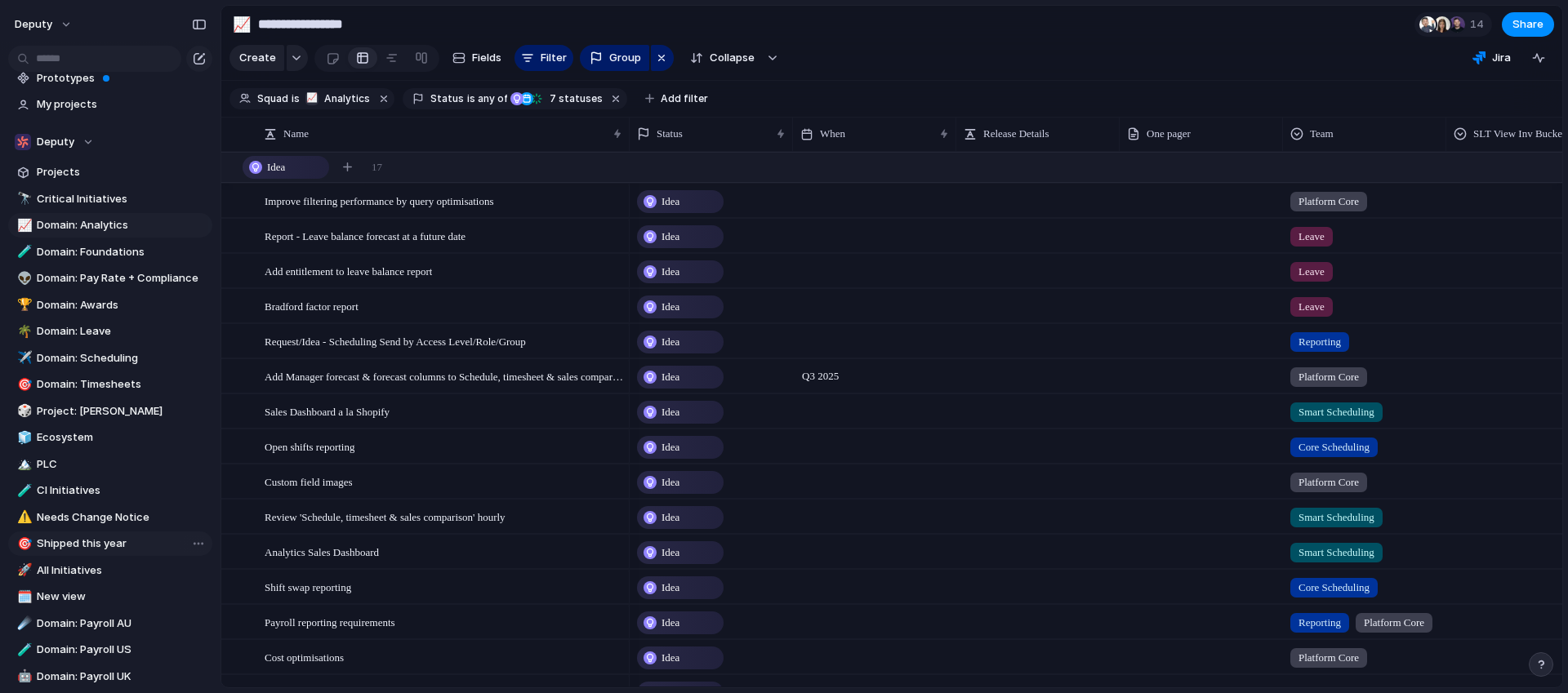
scroll to position [40, 0]
